Goal: Transaction & Acquisition: Purchase product/service

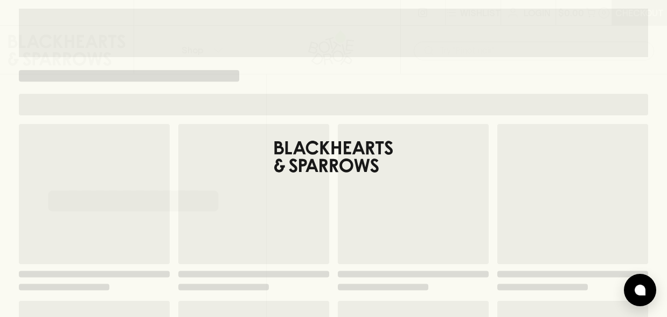
click at [471, 71] on div "​" at bounding box center [533, 50] width 267 height 48
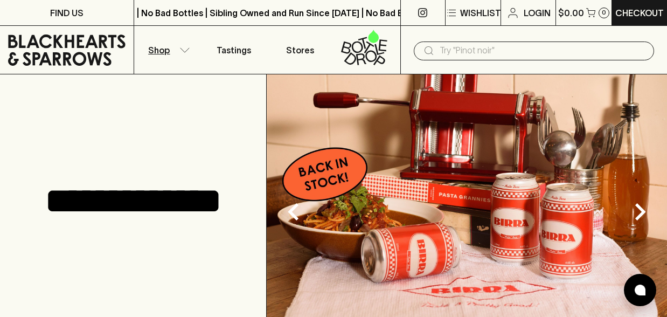
click at [162, 53] on p "Shop" at bounding box center [159, 50] width 22 height 13
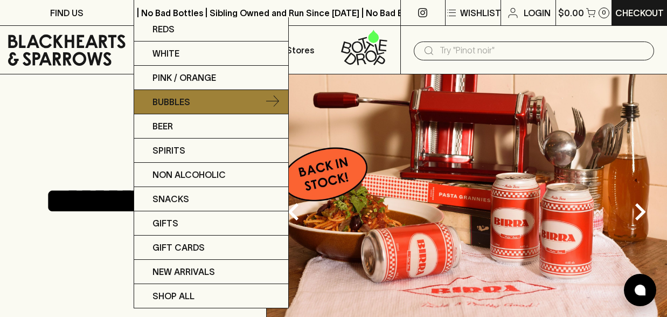
click at [174, 104] on p "Bubbles" at bounding box center [171, 101] width 38 height 13
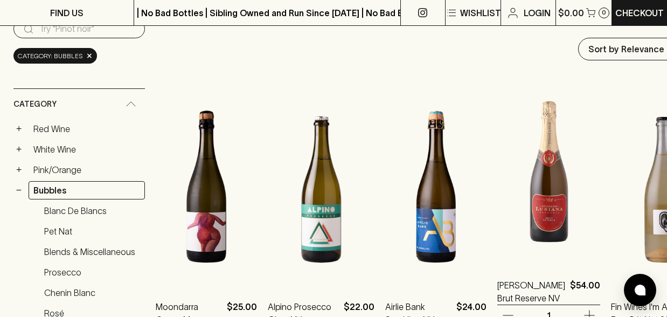
scroll to position [121, 0]
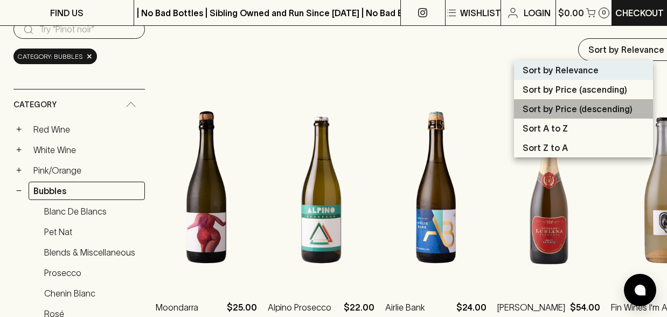
click at [574, 111] on p "Sort by Price (descending)" at bounding box center [578, 108] width 110 height 13
type input "price:desc"
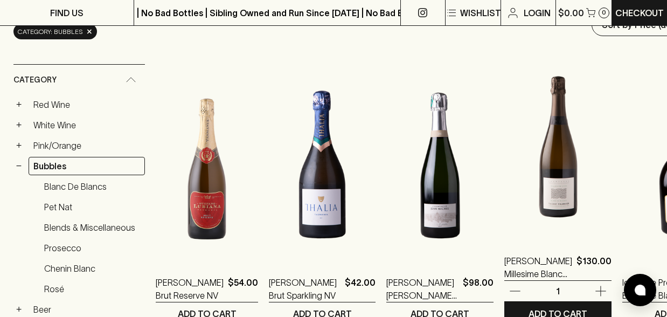
scroll to position [161, 0]
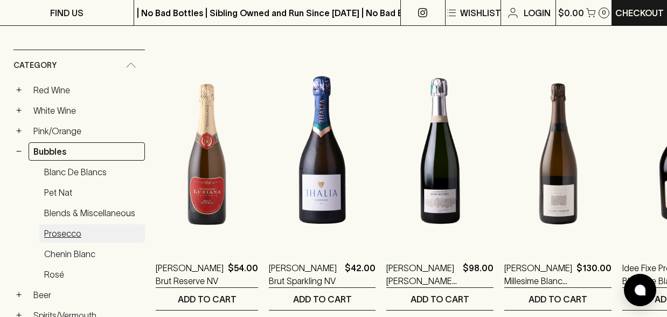
click at [62, 235] on link "Prosecco" at bounding box center [92, 233] width 106 height 18
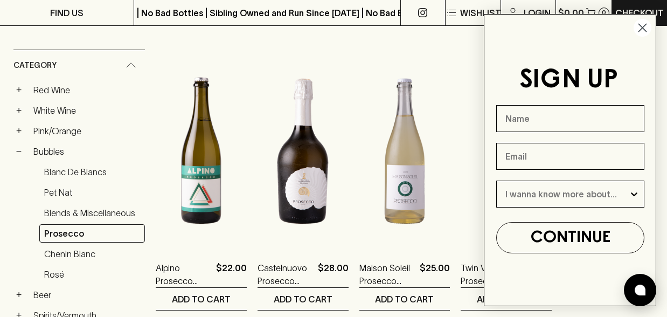
click at [641, 29] on icon "Close dialog" at bounding box center [643, 28] width 8 height 8
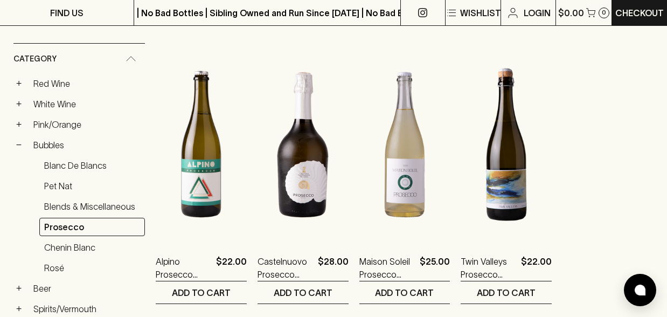
scroll to position [168, 0]
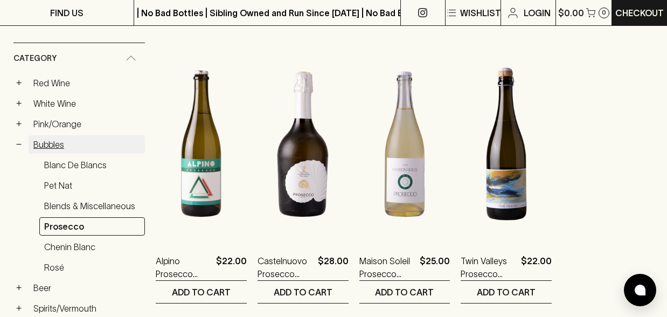
click at [66, 143] on link "Bubbles" at bounding box center [87, 144] width 116 height 18
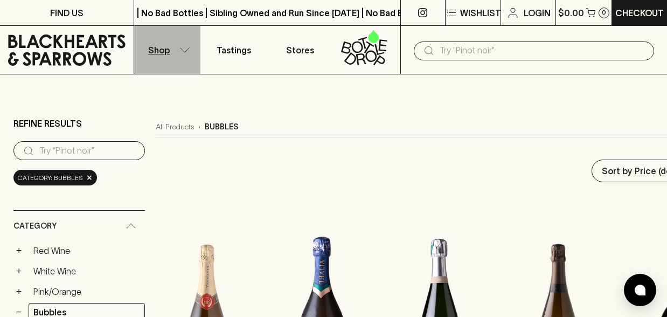
click at [171, 47] on button "Shop" at bounding box center [167, 50] width 67 height 48
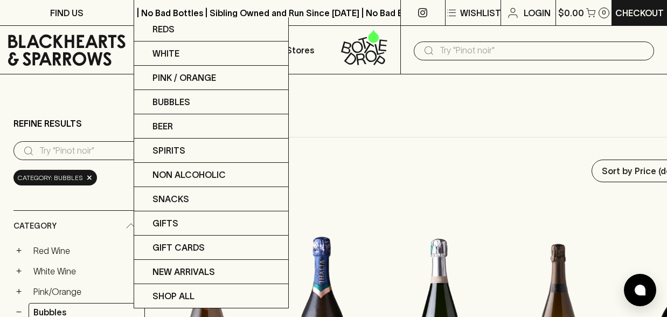
click at [400, 129] on div at bounding box center [333, 158] width 667 height 317
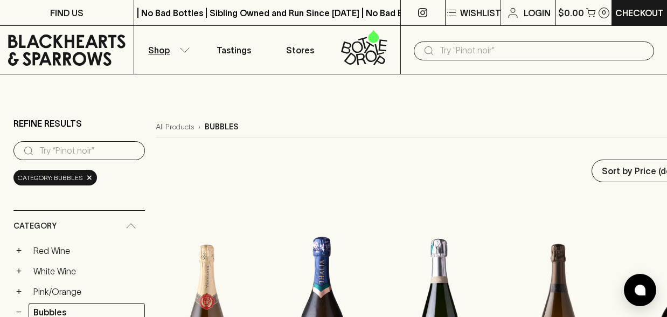
click at [462, 51] on input "text" at bounding box center [543, 50] width 206 height 17
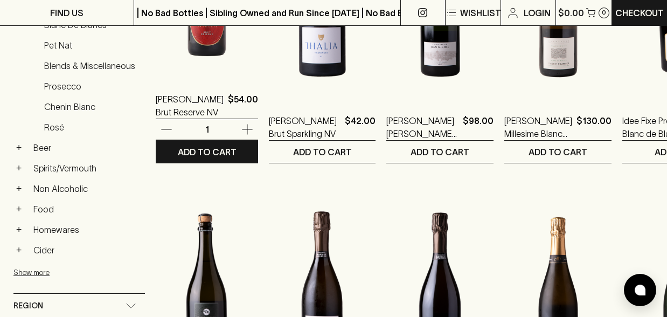
scroll to position [310, 0]
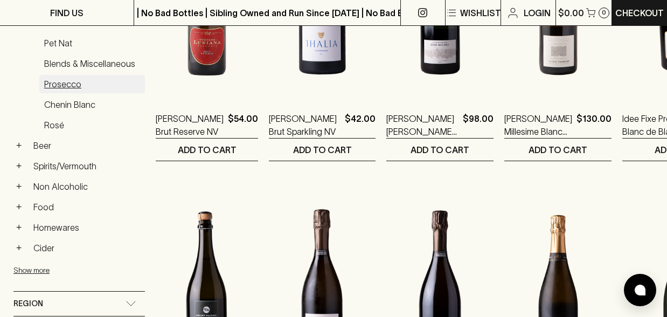
click at [68, 84] on link "Prosecco" at bounding box center [92, 84] width 106 height 18
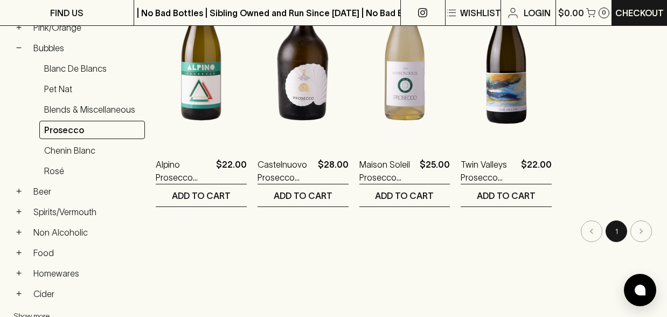
scroll to position [263, 0]
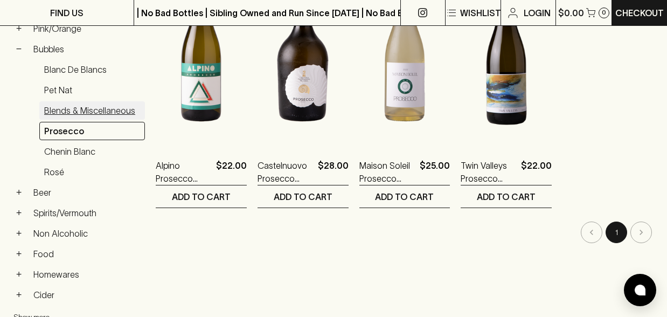
click at [84, 111] on link "Blends & Miscellaneous" at bounding box center [92, 110] width 106 height 18
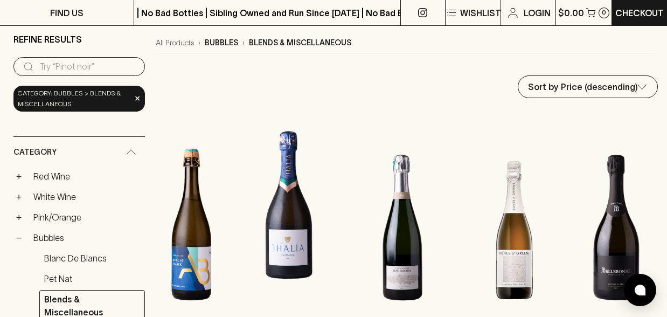
scroll to position [83, 0]
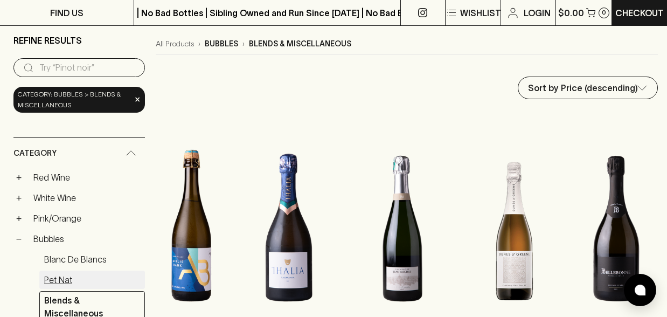
click at [68, 281] on link "Pet Nat" at bounding box center [92, 279] width 106 height 18
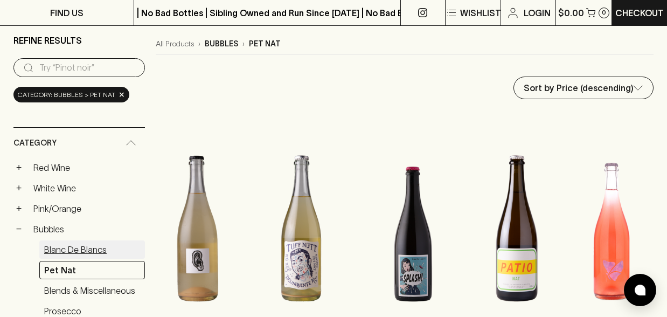
click at [76, 251] on link "Blanc de Blancs" at bounding box center [92, 249] width 106 height 18
